Goal: Answer question/provide support: Share knowledge or assist other users

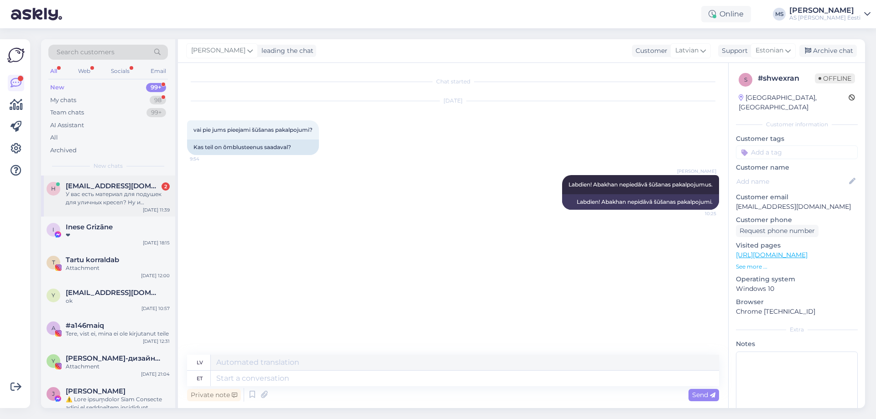
click at [111, 192] on div "У вас есть материал для подушек для уличных кресел? Ну и наполнитель." at bounding box center [118, 198] width 104 height 16
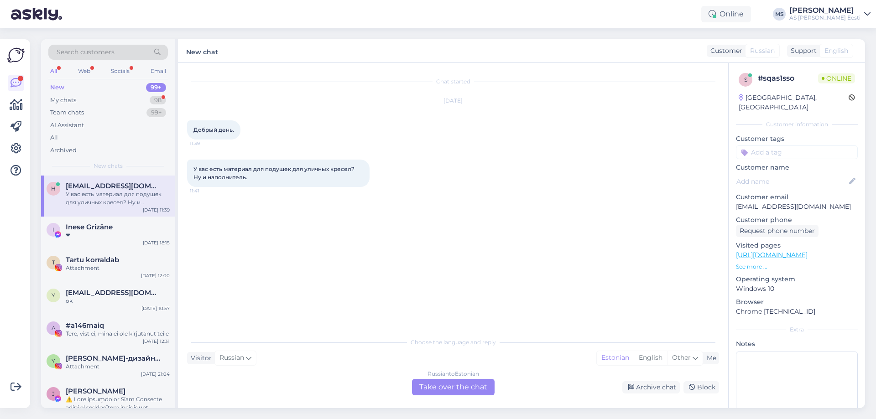
click at [446, 387] on div "Russian to Estonian Take over the chat" at bounding box center [453, 387] width 83 height 16
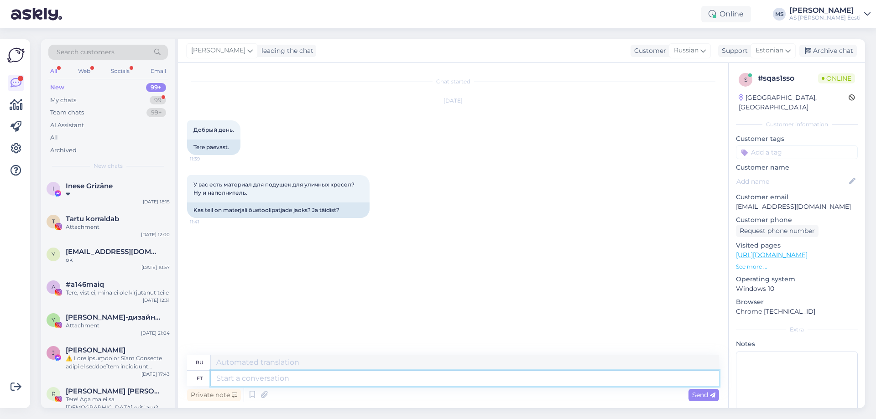
click at [233, 376] on textarea at bounding box center [465, 379] width 508 height 16
type textarea "Tere!"
type textarea "Привет!"
type textarea "Tere! Siin"
type textarea "Привет! Здесь."
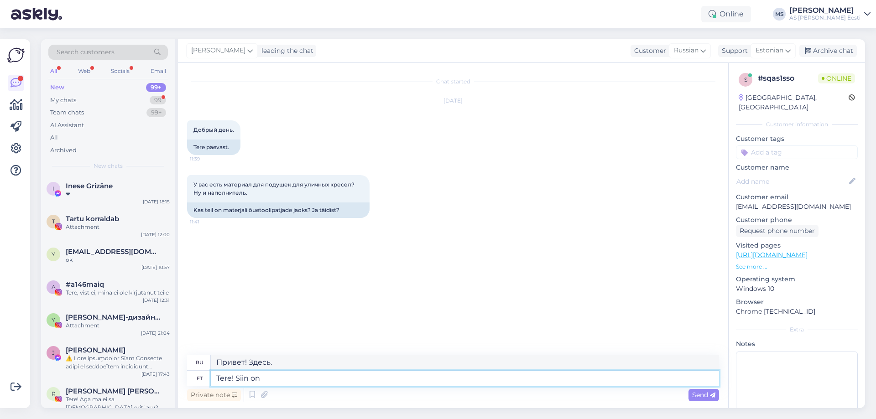
type textarea "Tere! Siin on m"
type textarea "Привет! Вот оно."
type textarea "Tere! Siin on meie"
type textarea "Привет! Это мы."
type textarea "Tere! Siin on meie õ"
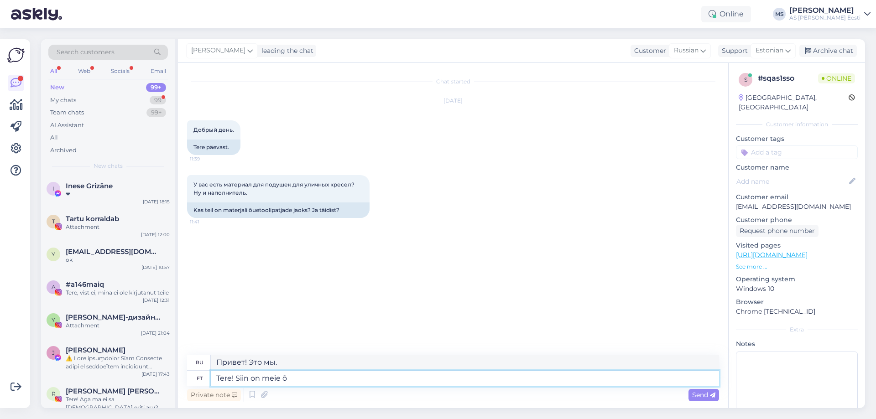
type textarea "Привет! Это наша сестра."
type textarea "Tere! Siin on meie õuekangaste"
type textarea "Привет! Вот наша ткань для улицы."
type textarea "Tere! Siin on meie õuekangaste valik-"
type textarea "Здравствуйте! Представляем вам наш выбор тканей для улицы."
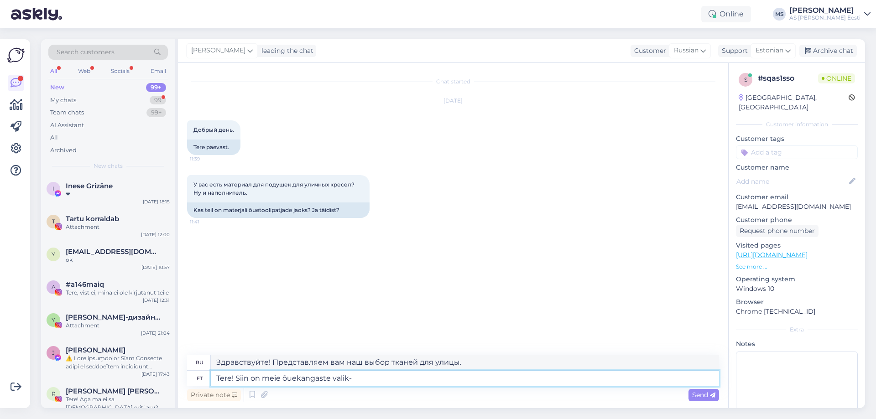
paste textarea "[URL][DOMAIN_NAME]"
type textarea "Tere! Siin on meie õuekangaste valik- [URL][DOMAIN_NAME]"
type textarea "Здравствуйте! Вот наш выбор тканей для улицы [URL][DOMAIN_NAME]"
